Goal: Information Seeking & Learning: Learn about a topic

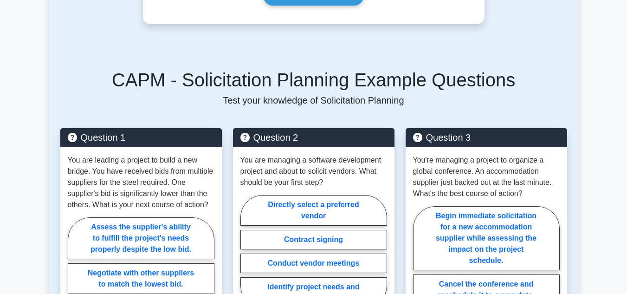
scroll to position [276, 0]
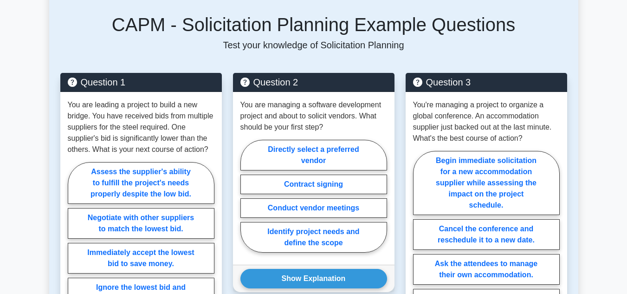
scroll to position [346, 0]
